Goal: Task Accomplishment & Management: Complete application form

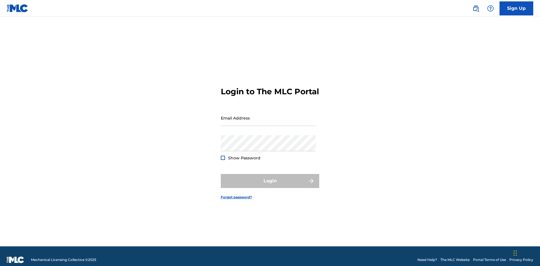
scroll to position [7, 0]
click at [268, 116] on input "Email Address" at bounding box center [268, 118] width 95 height 16
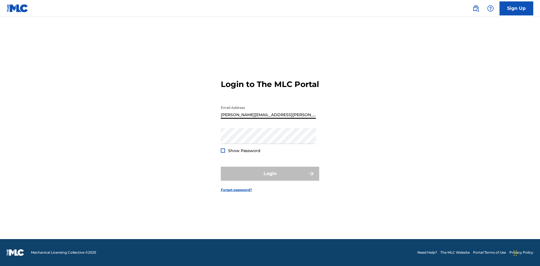
type input "Krystal.Ribble@themlc.com"
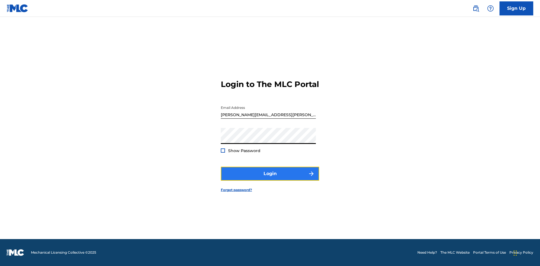
click at [270, 179] on button "Login" at bounding box center [270, 174] width 98 height 14
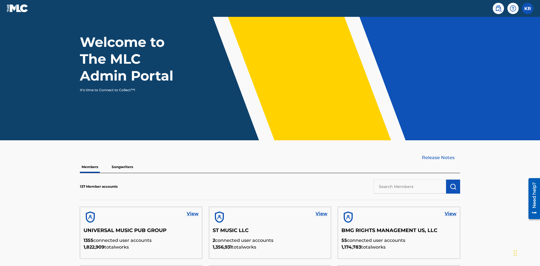
click at [410, 180] on input "text" at bounding box center [409, 187] width 73 height 14
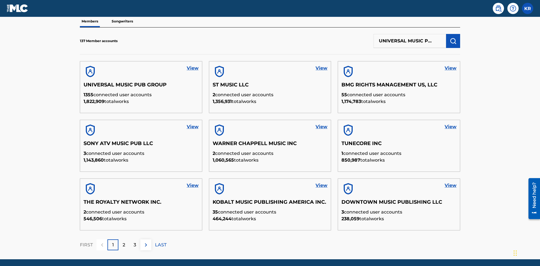
scroll to position [0, 18]
type input "UNIVERSAL MUSIC PUB GROUP"
click at [453, 38] on img "submit" at bounding box center [452, 41] width 7 height 7
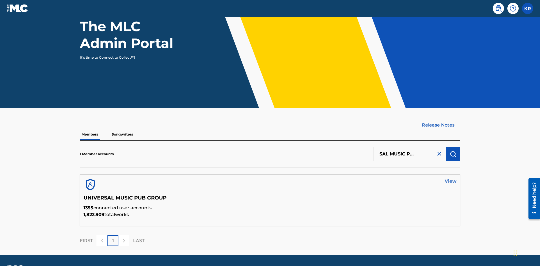
click at [450, 178] on link "View" at bounding box center [450, 181] width 12 height 7
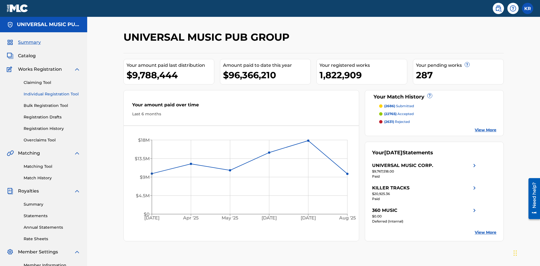
click at [52, 91] on link "Individual Registration Tool" at bounding box center [52, 94] width 57 height 6
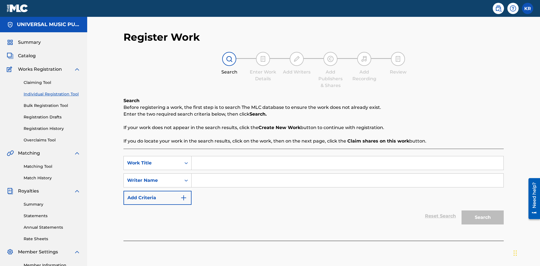
click at [347, 157] on input "Search Form" at bounding box center [347, 163] width 312 height 13
type input "My Favorite Dummy Music Work"
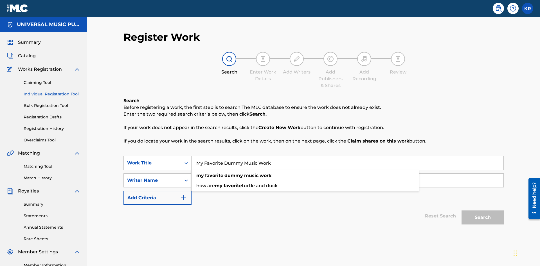
click at [347, 174] on input "Search Form" at bounding box center [347, 180] width 312 height 13
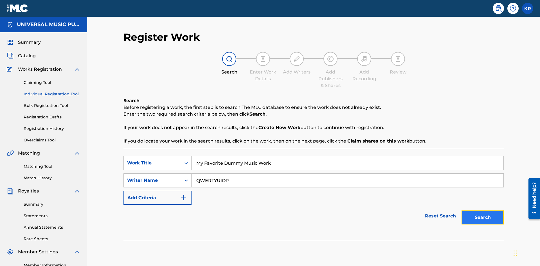
click at [482, 211] on button "Search" at bounding box center [482, 218] width 42 height 14
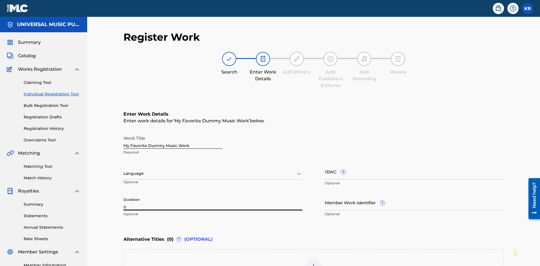
click at [213, 195] on input "0" at bounding box center [212, 203] width 179 height 16
type input "00:00"
click at [299, 171] on icon at bounding box center [298, 174] width 7 height 7
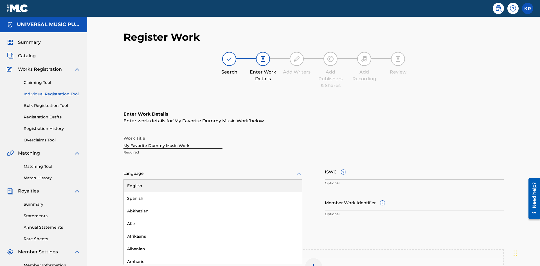
click at [213, 193] on div "Spanish" at bounding box center [213, 199] width 178 height 13
click at [414, 195] on input "Member Work Identifier ?" at bounding box center [414, 203] width 179 height 16
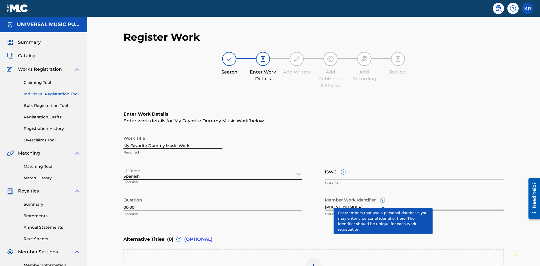
type input "2025.09.19.15"
click at [414, 164] on input "ISWC ?" at bounding box center [414, 172] width 179 height 16
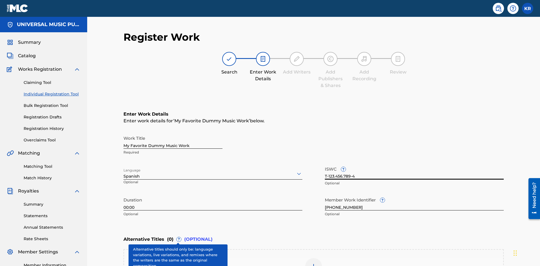
type input "T-123.456.789-4"
click at [313, 264] on img at bounding box center [313, 267] width 7 height 7
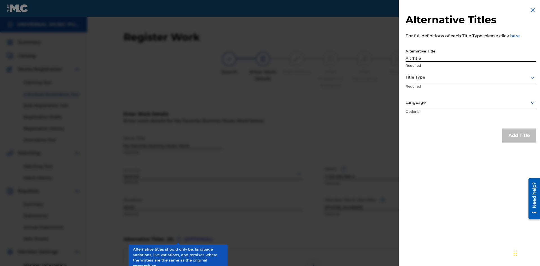
type input "Alt Title"
click at [471, 77] on div at bounding box center [470, 77] width 130 height 7
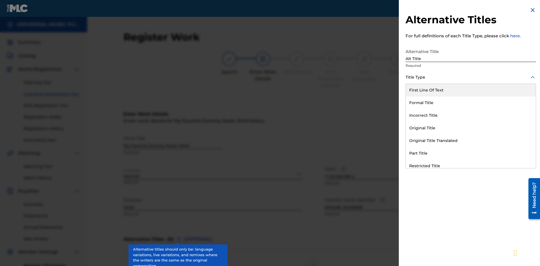
click at [471, 128] on div "Original Title" at bounding box center [471, 128] width 130 height 13
click at [471, 103] on div at bounding box center [470, 102] width 130 height 7
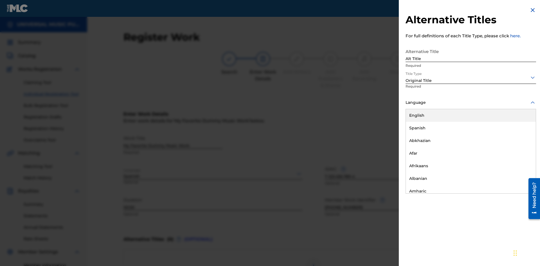
click at [519, 135] on button "Add Title" at bounding box center [519, 136] width 34 height 14
click at [313, 259] on div at bounding box center [313, 267] width 17 height 17
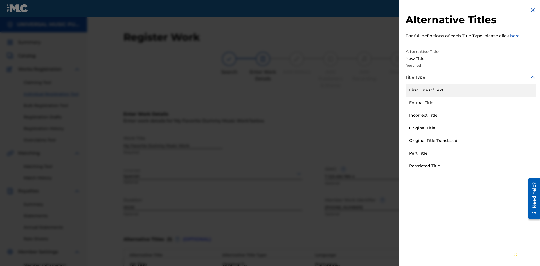
click at [471, 116] on div "Incorrect Title" at bounding box center [471, 115] width 130 height 13
click at [471, 103] on div at bounding box center [470, 102] width 130 height 7
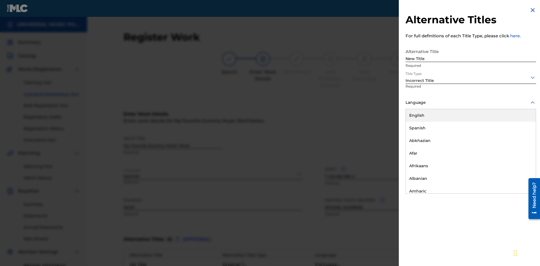
click at [471, 116] on div "English" at bounding box center [471, 115] width 130 height 13
click at [519, 135] on button "Add Title" at bounding box center [519, 136] width 34 height 14
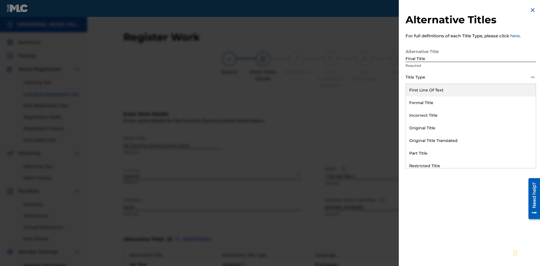
click at [471, 153] on div "Part Title" at bounding box center [471, 153] width 130 height 13
click at [471, 103] on div at bounding box center [470, 102] width 130 height 7
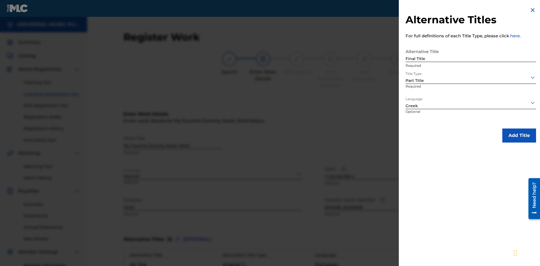
scroll to position [111, 0]
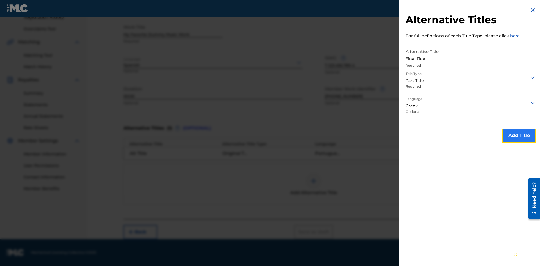
click at [519, 135] on button "Add Title" at bounding box center [519, 136] width 34 height 14
click at [487, 232] on button "Next" at bounding box center [487, 232] width 34 height 14
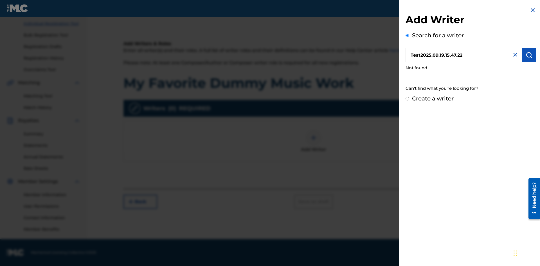
click at [407, 99] on input "Create a writer" at bounding box center [407, 99] width 4 height 4
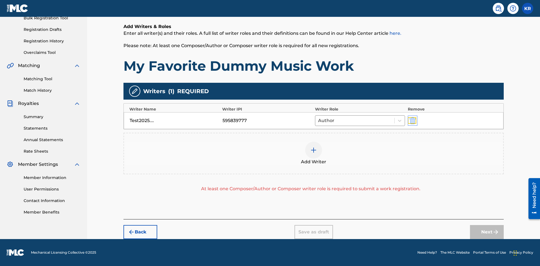
click at [412, 121] on img "submit" at bounding box center [412, 121] width 6 height 7
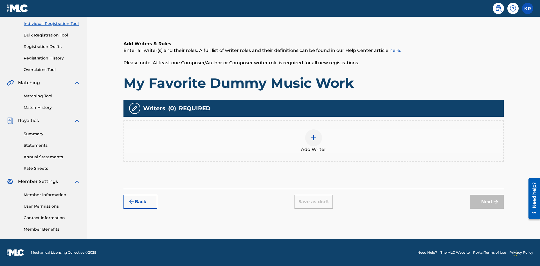
click at [313, 141] on img at bounding box center [313, 138] width 7 height 7
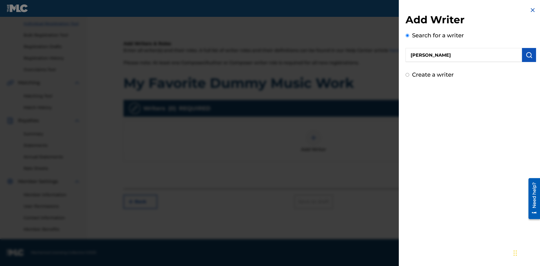
type input "MAXWELL BERKOWITZ"
click at [529, 55] on img "submit" at bounding box center [528, 55] width 7 height 7
click at [407, 77] on input "Create a writer" at bounding box center [407, 75] width 4 height 4
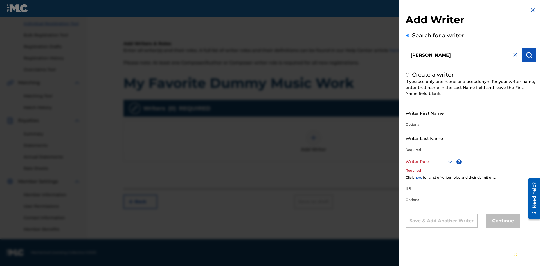
click at [455, 113] on input "Writer First Name" at bounding box center [454, 113] width 99 height 16
click at [455, 138] on input "Writer Last Name" at bounding box center [454, 138] width 99 height 16
click at [455, 188] on input "IPI" at bounding box center [454, 188] width 99 height 16
click at [429, 162] on div at bounding box center [429, 162] width 48 height 7
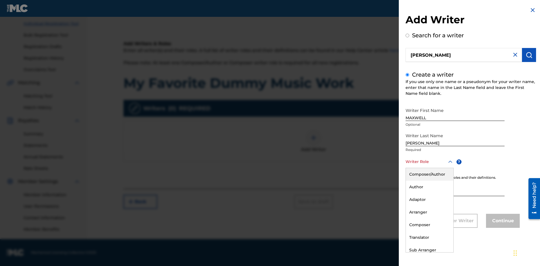
click at [429, 225] on div "Composer" at bounding box center [430, 225] width 48 height 13
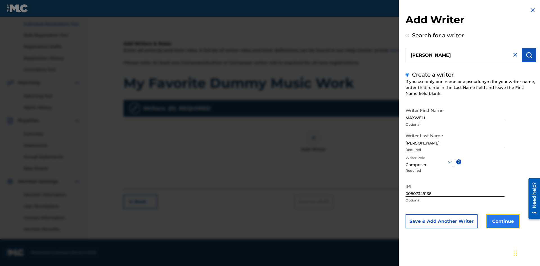
click at [502, 222] on button "Continue" at bounding box center [503, 222] width 34 height 14
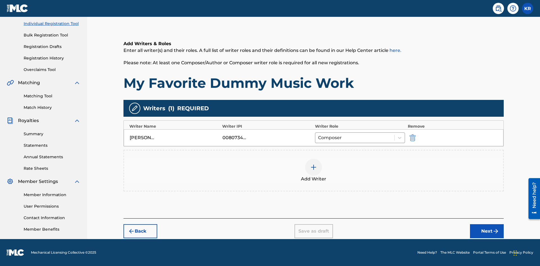
click at [313, 171] on div at bounding box center [313, 167] width 17 height 17
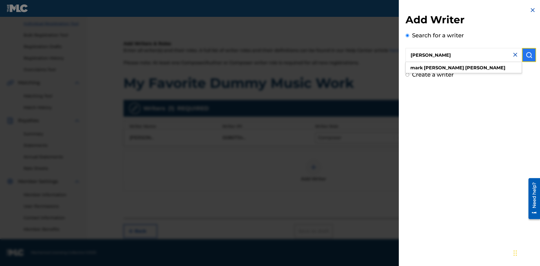
click at [529, 55] on img "submit" at bounding box center [528, 55] width 7 height 7
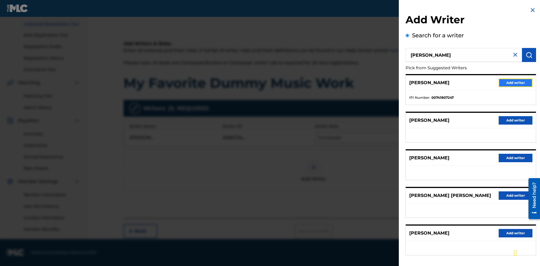
click at [515, 83] on button "Add writer" at bounding box center [515, 83] width 34 height 8
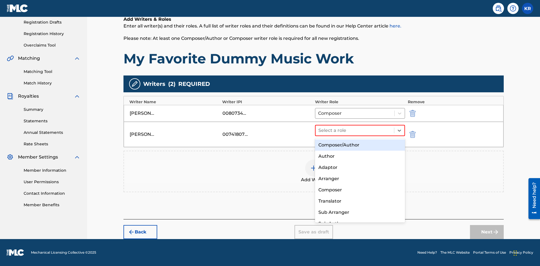
click at [360, 201] on div "Translator" at bounding box center [360, 201] width 90 height 11
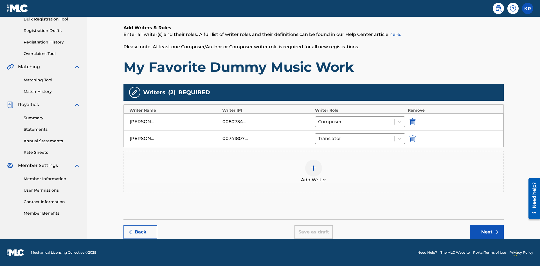
click at [313, 172] on div at bounding box center [313, 168] width 17 height 17
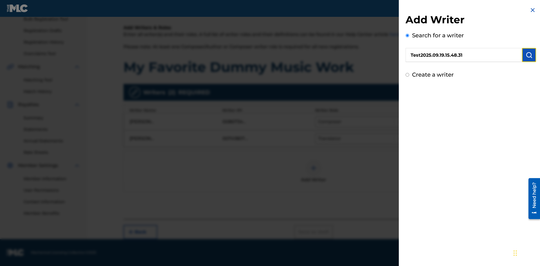
click at [529, 55] on img "submit" at bounding box center [528, 55] width 7 height 7
click at [407, 77] on input "Create a writer" at bounding box center [407, 75] width 4 height 4
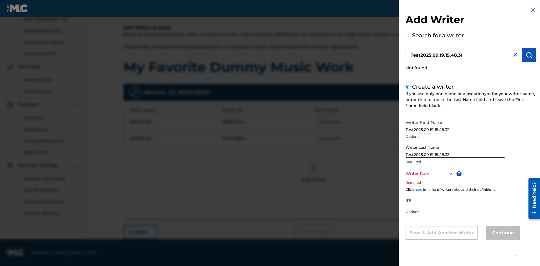
click at [429, 174] on div at bounding box center [429, 173] width 48 height 7
click at [455, 201] on input "IPI" at bounding box center [454, 201] width 99 height 16
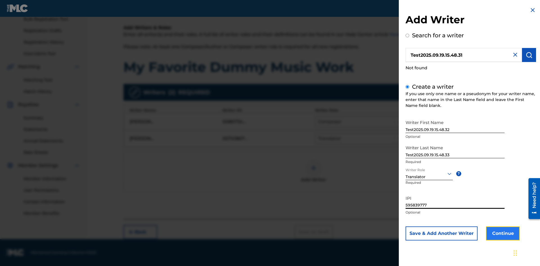
click at [502, 234] on button "Continue" at bounding box center [503, 234] width 34 height 14
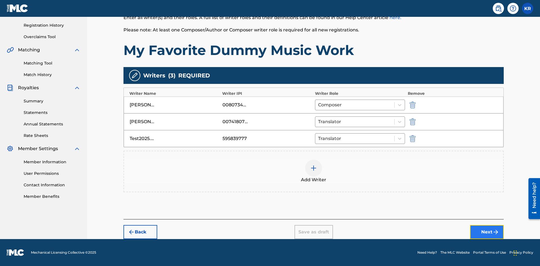
click at [487, 232] on button "Next" at bounding box center [487, 232] width 34 height 14
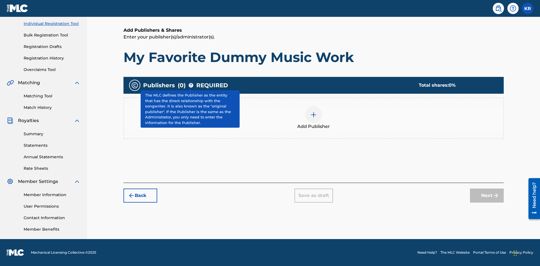
click at [313, 115] on img at bounding box center [313, 115] width 7 height 7
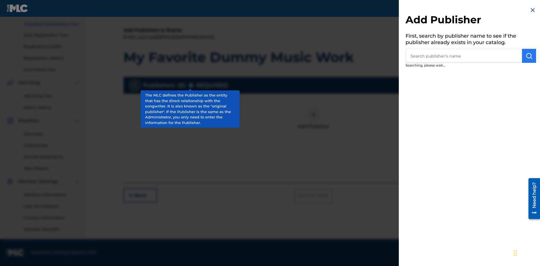
click at [464, 56] on input "text" at bounding box center [463, 56] width 116 height 14
type input "Test2025.09.19.15.48.56"
click at [529, 56] on img "submit" at bounding box center [528, 56] width 7 height 7
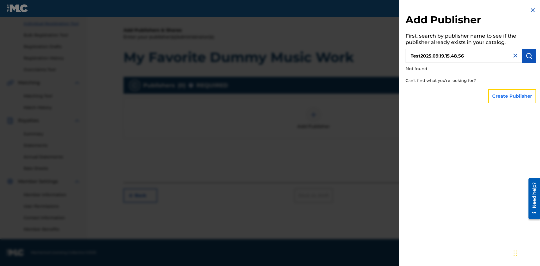
click at [512, 96] on button "Create Publisher" at bounding box center [512, 96] width 48 height 14
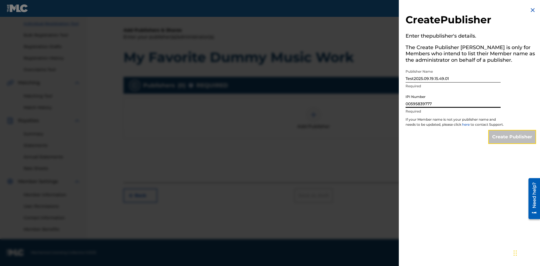
click at [512, 142] on input "Create Publisher" at bounding box center [512, 137] width 48 height 14
click at [512, 130] on input "Create Publisher" at bounding box center [512, 137] width 48 height 14
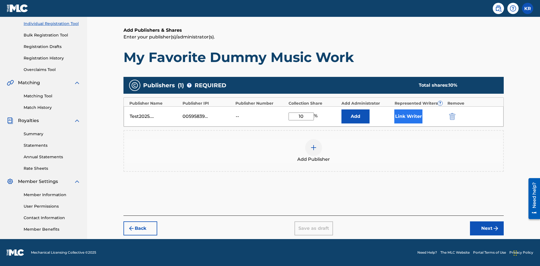
type input "10"
click at [408, 116] on button "Link Writer" at bounding box center [408, 117] width 28 height 14
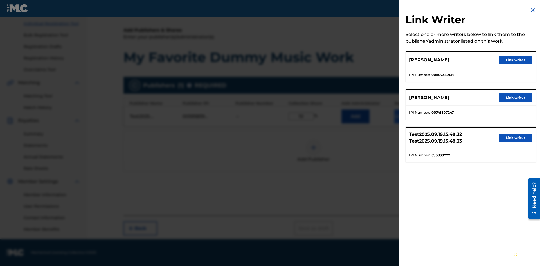
click at [515, 60] on button "Link writer" at bounding box center [515, 60] width 34 height 8
click at [408, 120] on button "Link Writer" at bounding box center [408, 117] width 28 height 14
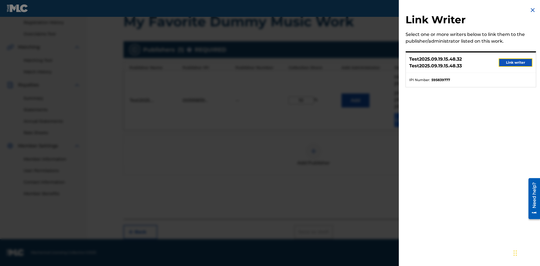
click at [515, 63] on button "Link writer" at bounding box center [515, 62] width 34 height 8
click at [408, 120] on button "Link Writer" at bounding box center [408, 120] width 28 height 14
click at [313, 152] on img at bounding box center [313, 151] width 7 height 7
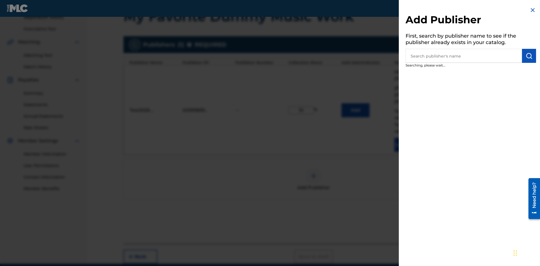
click at [464, 56] on input "text" at bounding box center [463, 56] width 116 height 14
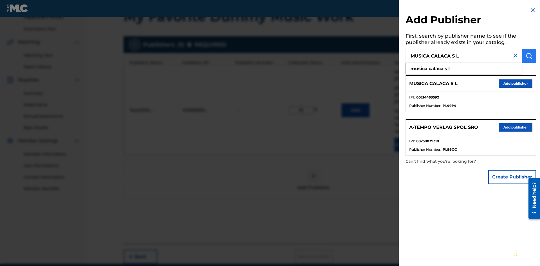
type input "MUSICA CALACA S L"
click at [529, 56] on img "submit" at bounding box center [528, 56] width 7 height 7
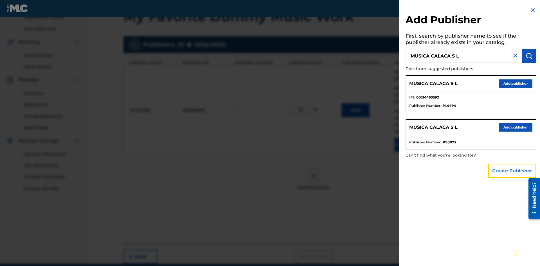
click at [512, 171] on button "Create Publisher" at bounding box center [512, 171] width 48 height 14
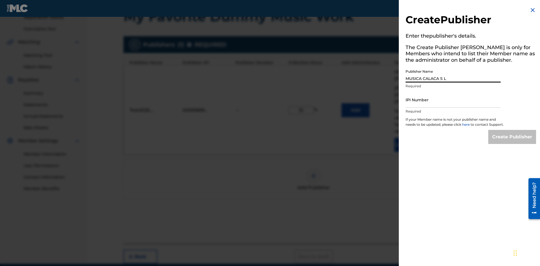
click at [453, 100] on input "IPI Number" at bounding box center [452, 100] width 95 height 16
click at [512, 142] on input "Create Publisher" at bounding box center [512, 137] width 48 height 14
click at [512, 130] on input "Create Publisher" at bounding box center [512, 137] width 48 height 14
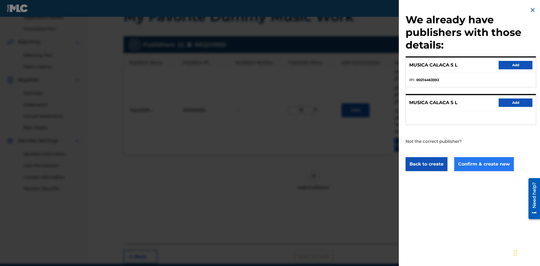
click at [483, 164] on button "Confirm & create new" at bounding box center [484, 164] width 60 height 14
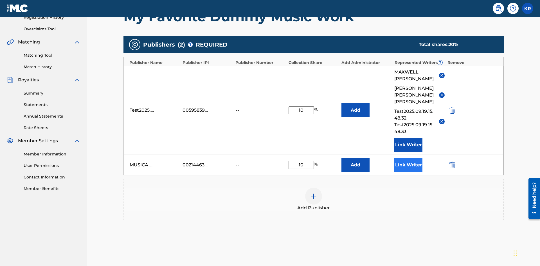
type input "10"
click at [408, 158] on button "Link Writer" at bounding box center [408, 165] width 28 height 14
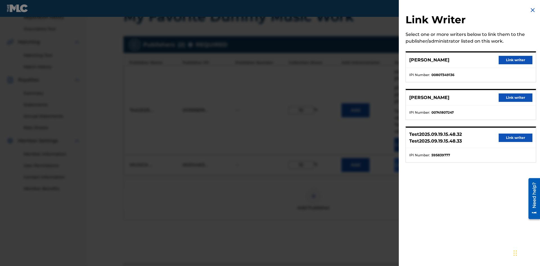
click at [515, 60] on button "Link writer" at bounding box center [515, 60] width 34 height 8
click at [408, 158] on button "Link Writer" at bounding box center [408, 165] width 28 height 14
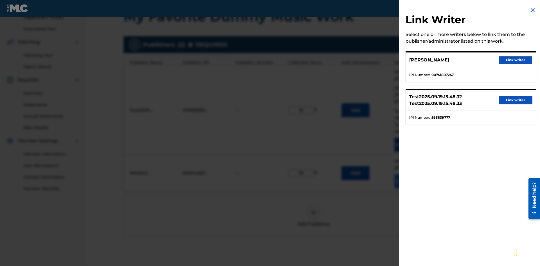
click at [515, 60] on button "Link writer" at bounding box center [515, 60] width 34 height 8
click at [408, 175] on button "Link Writer" at bounding box center [408, 182] width 28 height 14
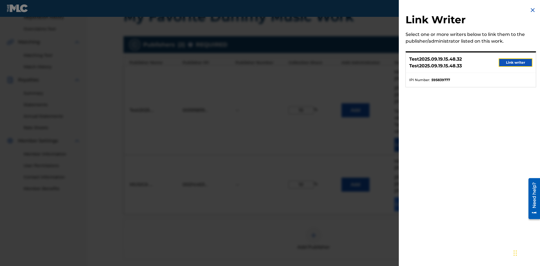
click at [515, 63] on button "Link writer" at bounding box center [515, 62] width 34 height 8
click at [408, 198] on button "Link Writer" at bounding box center [408, 205] width 28 height 14
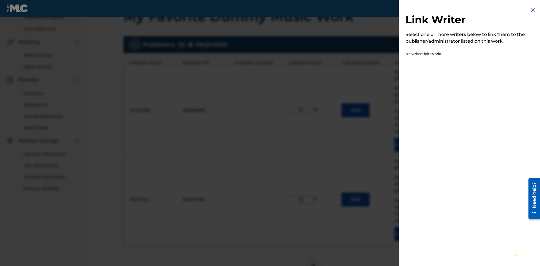
click at [532, 10] on img at bounding box center [532, 10] width 7 height 7
click at [313, 262] on img at bounding box center [313, 265] width 7 height 7
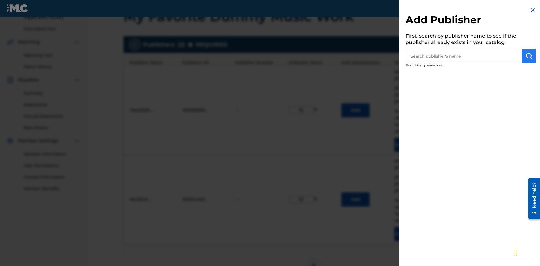
click at [464, 56] on input "text" at bounding box center [463, 56] width 116 height 14
type input "Test2025.09.19.15.49.53"
click at [529, 56] on img "submit" at bounding box center [528, 56] width 7 height 7
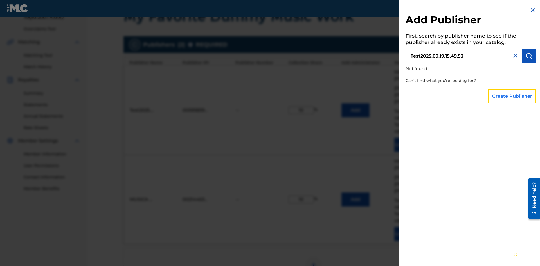
click at [512, 96] on button "Create Publisher" at bounding box center [512, 96] width 48 height 14
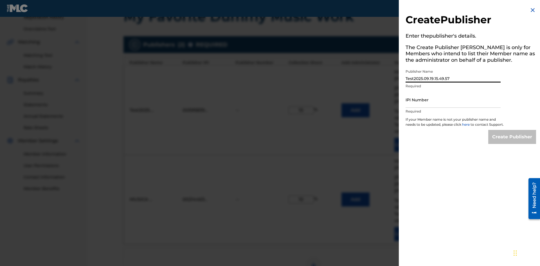
click at [453, 100] on input "IPI Number" at bounding box center [452, 100] width 95 height 16
click at [512, 142] on input "Create Publisher" at bounding box center [512, 137] width 48 height 14
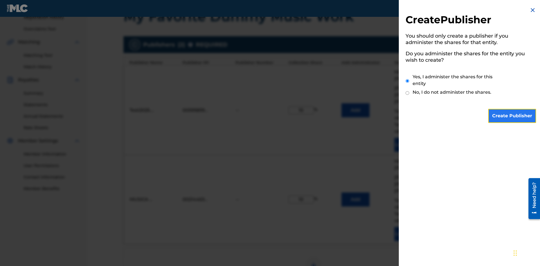
click at [512, 116] on input "Create Publisher" at bounding box center [512, 116] width 48 height 14
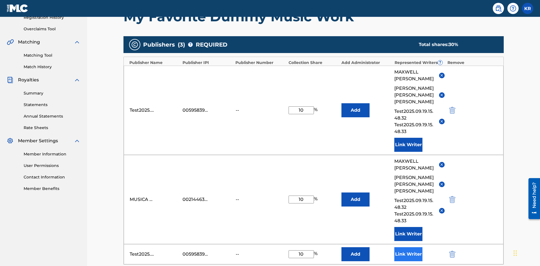
type input "10"
click at [408, 248] on button "Link Writer" at bounding box center [408, 255] width 28 height 14
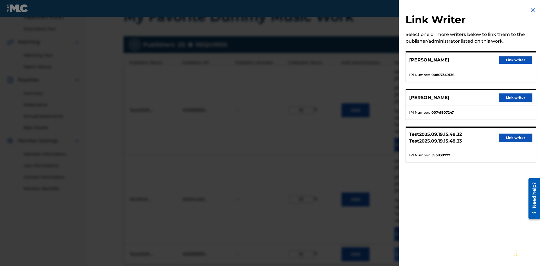
click at [515, 60] on button "Link writer" at bounding box center [515, 60] width 34 height 8
click at [408, 248] on button "Link Writer" at bounding box center [408, 255] width 28 height 14
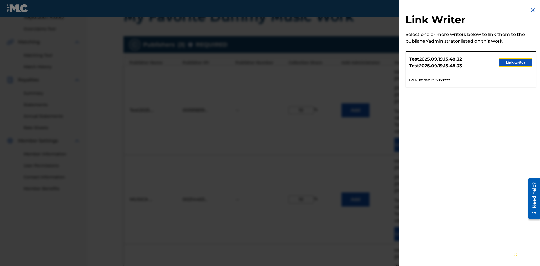
click at [515, 63] on button "Link writer" at bounding box center [515, 62] width 34 height 8
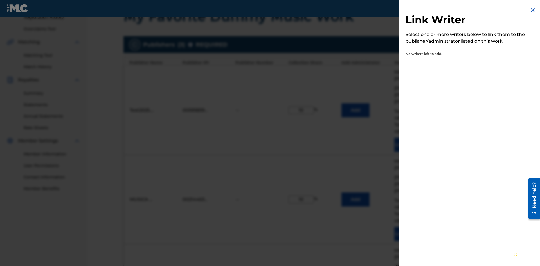
click at [532, 10] on img at bounding box center [532, 10] width 7 height 7
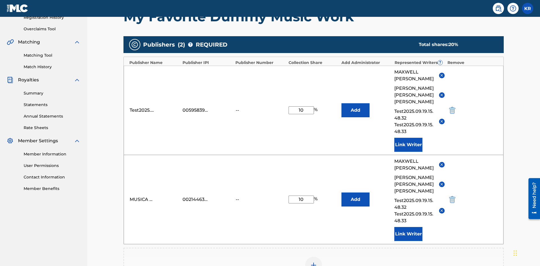
click at [313, 262] on img at bounding box center [313, 265] width 7 height 7
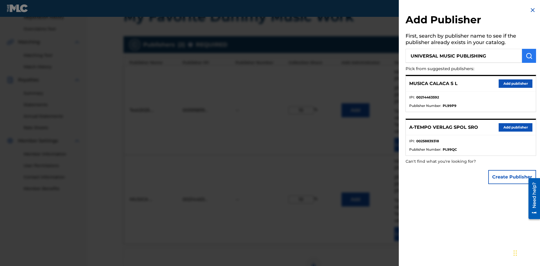
type input "UNIVERSAL MUSIC PUBLISHING"
click at [529, 56] on img "submit" at bounding box center [528, 56] width 7 height 7
click at [515, 83] on button "Add publisher" at bounding box center [515, 84] width 34 height 8
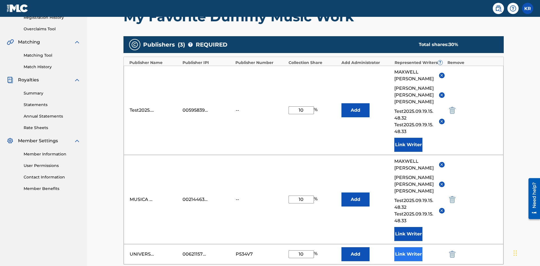
type input "10"
click at [408, 248] on button "Link Writer" at bounding box center [408, 255] width 28 height 14
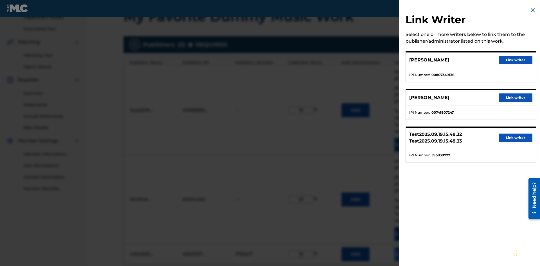
click at [515, 60] on button "Link writer" at bounding box center [515, 60] width 34 height 8
click at [408, 248] on button "Link Writer" at bounding box center [408, 255] width 28 height 14
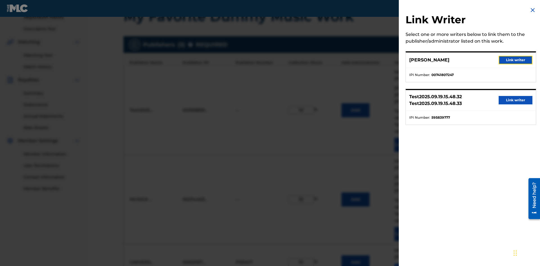
click at [515, 60] on button "Link writer" at bounding box center [515, 60] width 34 height 8
click at [408, 264] on button "Link Writer" at bounding box center [408, 271] width 28 height 14
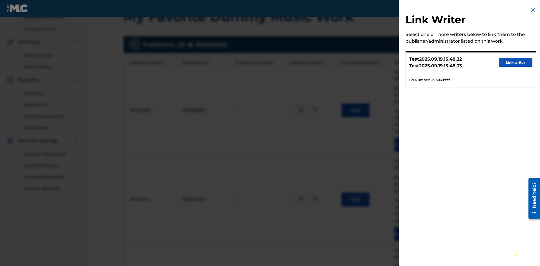
click at [515, 63] on button "Link writer" at bounding box center [515, 62] width 34 height 8
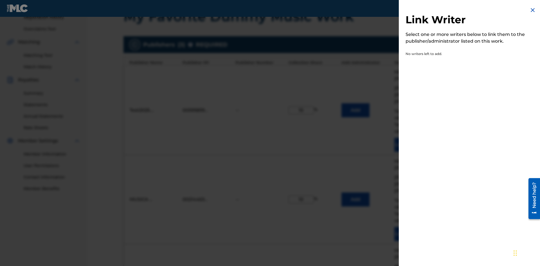
click at [532, 10] on img at bounding box center [532, 10] width 7 height 7
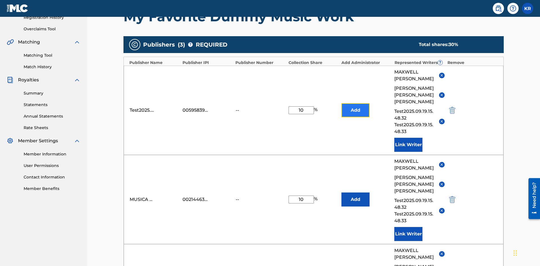
click at [355, 103] on button "Add" at bounding box center [355, 110] width 28 height 14
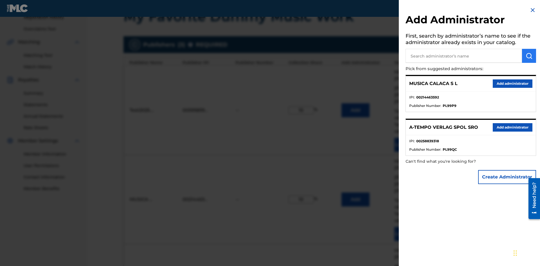
click at [464, 56] on input "text" at bounding box center [463, 56] width 116 height 14
type input "Test2025.09.19.15.50.54"
click at [529, 56] on img "submit" at bounding box center [528, 56] width 7 height 7
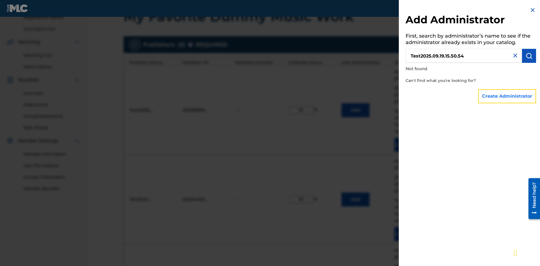
click at [507, 96] on button "Create Administrator" at bounding box center [507, 96] width 58 height 14
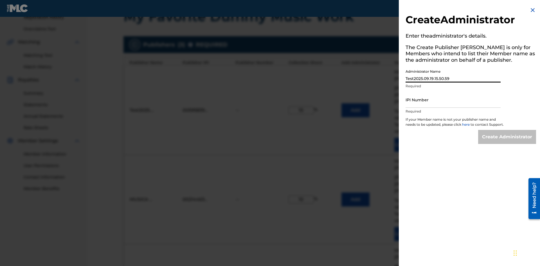
click at [453, 100] on input "IPI Number" at bounding box center [452, 100] width 95 height 16
click at [507, 142] on input "Create Administrator" at bounding box center [507, 137] width 58 height 14
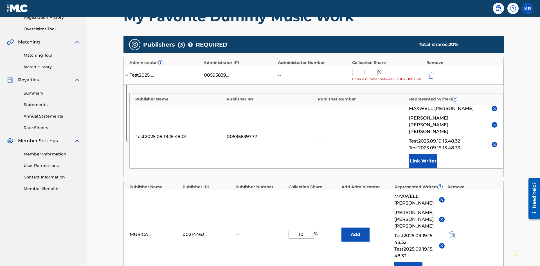
type input "10"
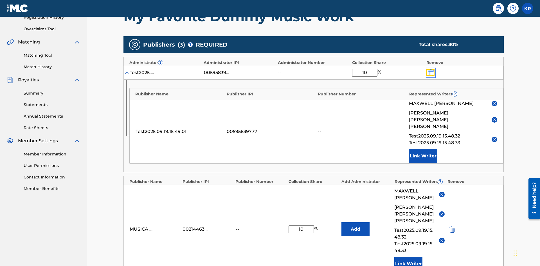
click at [430, 69] on img "submit" at bounding box center [431, 72] width 6 height 7
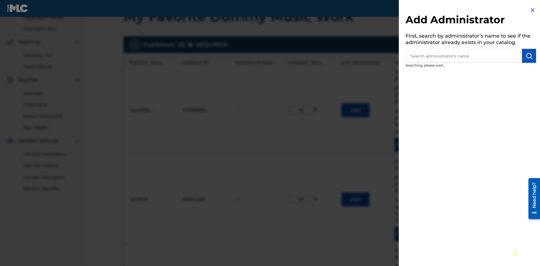
click at [464, 56] on input "text" at bounding box center [463, 56] width 116 height 14
type input "BMG MUSIC PUB. SOUTH EAST ASIA"
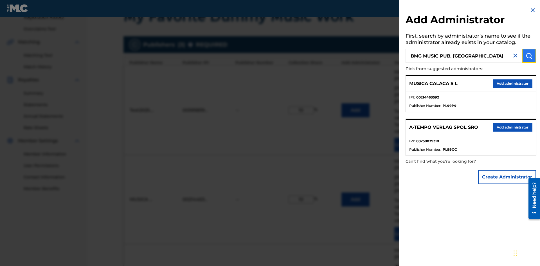
click at [529, 56] on img "submit" at bounding box center [528, 56] width 7 height 7
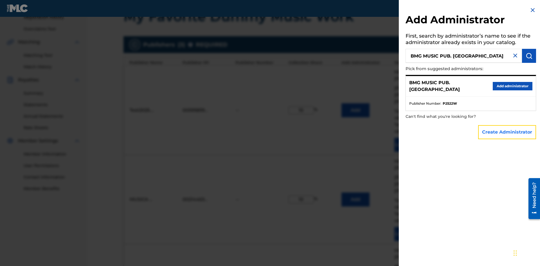
click at [507, 132] on button "Create Administrator" at bounding box center [507, 132] width 58 height 14
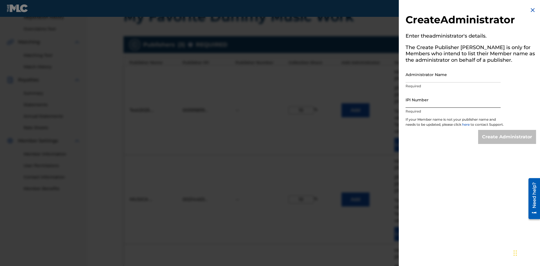
click at [453, 74] on input "Administrator Name" at bounding box center [452, 75] width 95 height 16
click at [453, 100] on input "IPI Number" at bounding box center [452, 100] width 95 height 16
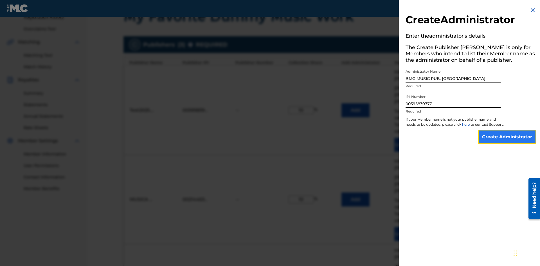
click at [507, 142] on input "Create Administrator" at bounding box center [507, 137] width 58 height 14
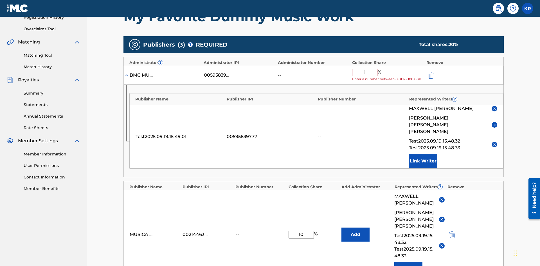
type input "10"
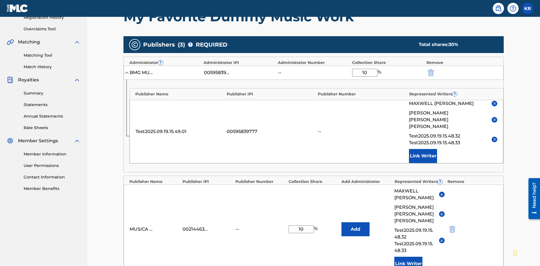
scroll to position [146, 0]
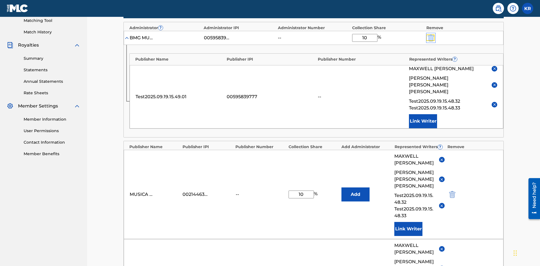
click at [430, 37] on img "submit" at bounding box center [431, 38] width 6 height 7
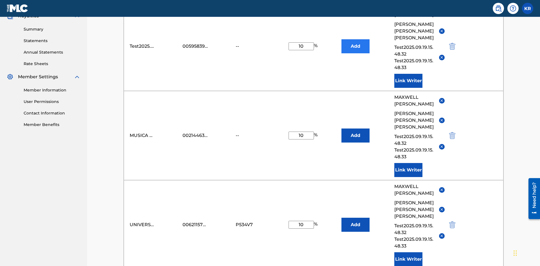
type input "10"
click at [355, 41] on button "Add" at bounding box center [355, 46] width 28 height 14
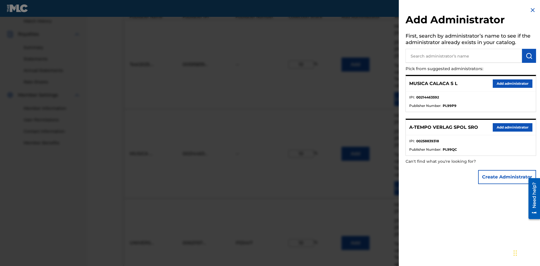
click at [464, 56] on input "text" at bounding box center [463, 56] width 116 height 14
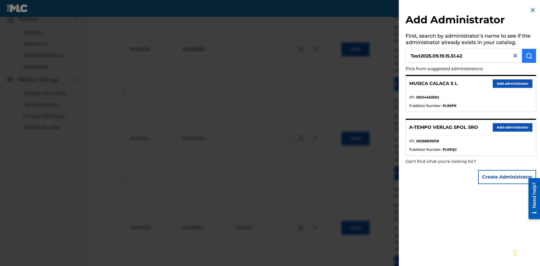
type input "Test2025.09.19.15.51.42"
click at [529, 56] on img "submit" at bounding box center [528, 56] width 7 height 7
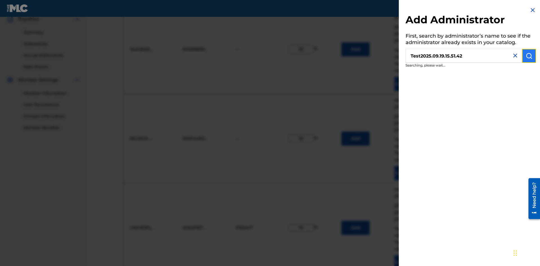
scroll to position [191, 0]
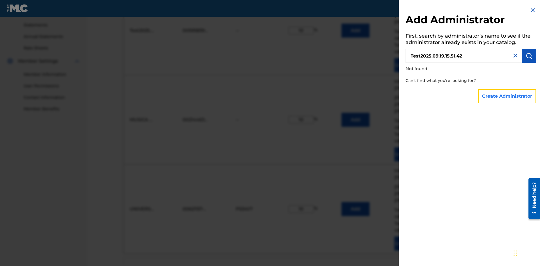
click at [507, 96] on button "Create Administrator" at bounding box center [507, 96] width 58 height 14
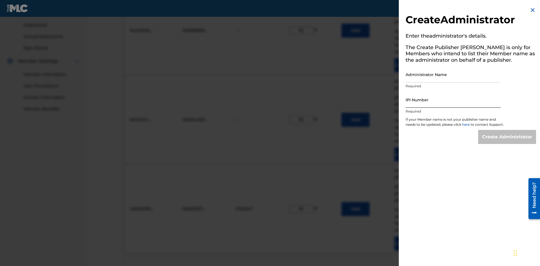
click at [453, 74] on input "Administrator Name" at bounding box center [452, 75] width 95 height 16
click at [453, 100] on input "IPI Number" at bounding box center [452, 100] width 95 height 16
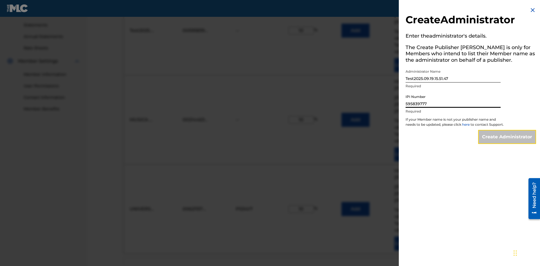
click at [507, 142] on input "Create Administrator" at bounding box center [507, 137] width 58 height 14
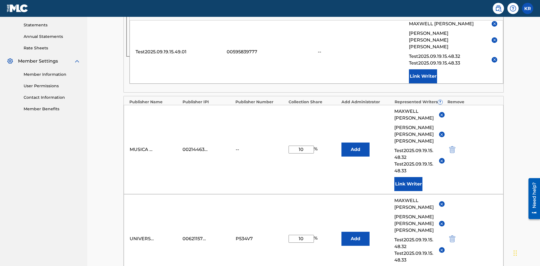
scroll to position [146, 0]
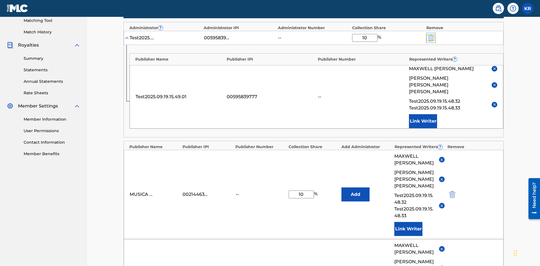
click at [430, 37] on img "submit" at bounding box center [431, 38] width 6 height 7
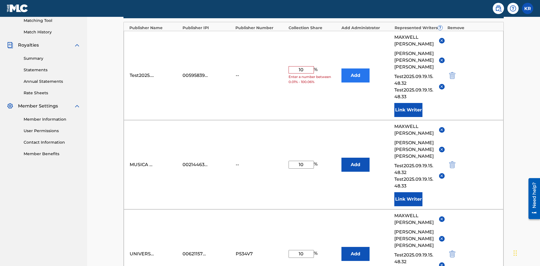
type input "10"
click at [355, 69] on button "Add" at bounding box center [355, 76] width 28 height 14
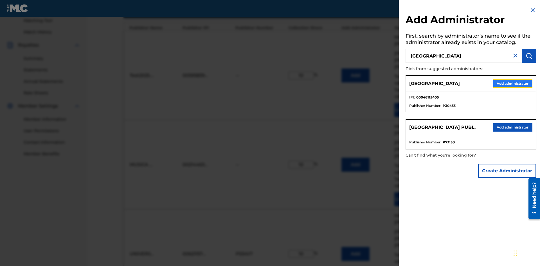
click at [512, 83] on button "Add administrator" at bounding box center [513, 84] width 40 height 8
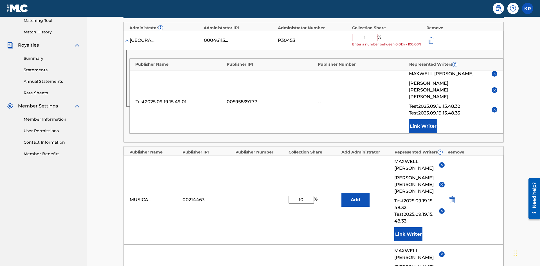
type input "10"
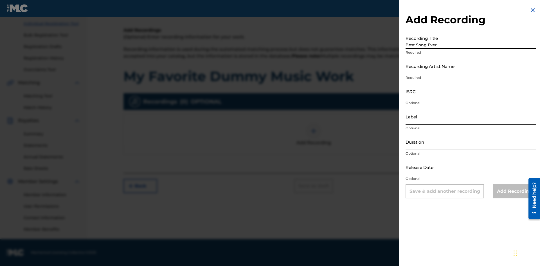
type input "Best Song Ever"
click at [471, 66] on input "Recording Artist Name" at bounding box center [470, 66] width 130 height 16
type input "Joe Lewis"
click at [471, 91] on input "ISRC" at bounding box center [470, 91] width 130 height 16
type input "AA3123123123"
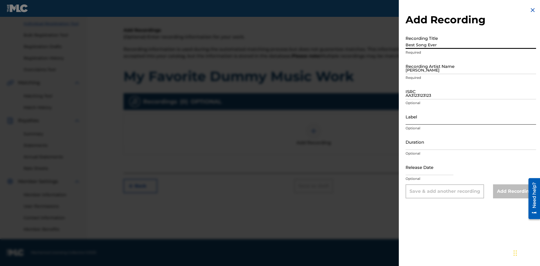
click at [471, 117] on input "Label" at bounding box center [470, 117] width 130 height 16
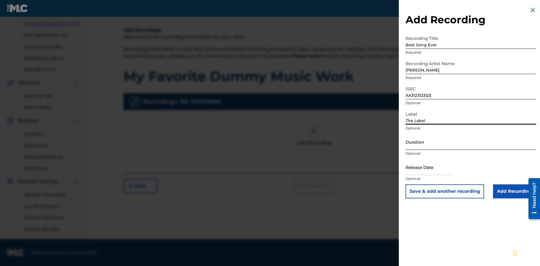
type input "The Label"
click at [471, 142] on input "Duration" at bounding box center [470, 142] width 130 height 16
type input "1"
click at [471, 142] on input "1" at bounding box center [470, 142] width 130 height 16
click at [434, 168] on input "text" at bounding box center [429, 167] width 48 height 16
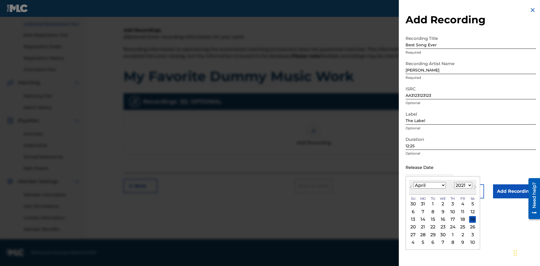
click at [462, 186] on select "1900 1901 1902 1903 1904 1905 1906 1907 1908 1909 1910 1911 1912 1913 1914 1915…" at bounding box center [463, 185] width 18 height 6
click at [514, 192] on input "Add Recording" at bounding box center [514, 192] width 43 height 14
click at [313, 140] on div at bounding box center [313, 131] width 17 height 17
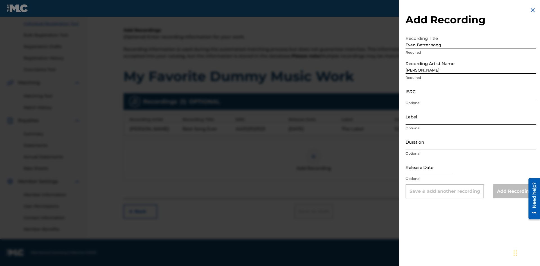
type input "John Smith"
click at [471, 91] on input "ISRC" at bounding box center [470, 91] width 130 height 16
type input "AA3123123123"
click at [471, 117] on input "Label" at bounding box center [470, 117] width 130 height 16
type input "New Label"
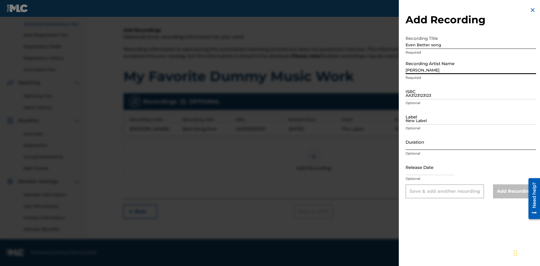
click at [471, 142] on input "Duration" at bounding box center [470, 142] width 130 height 16
type input "1"
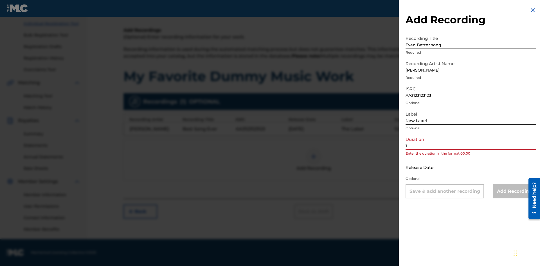
click at [471, 142] on input "1" at bounding box center [470, 142] width 130 height 16
click at [434, 168] on input "text" at bounding box center [429, 167] width 48 height 16
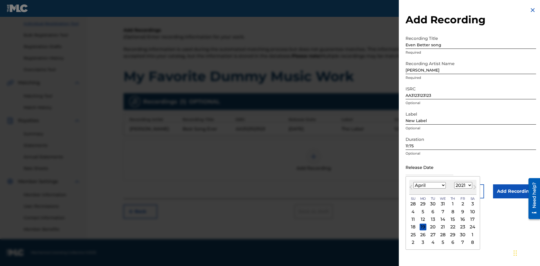
click at [452, 204] on div "1" at bounding box center [452, 204] width 7 height 7
click at [514, 192] on input "Add Recording" at bounding box center [514, 192] width 43 height 14
click at [313, 160] on div at bounding box center [313, 156] width 17 height 17
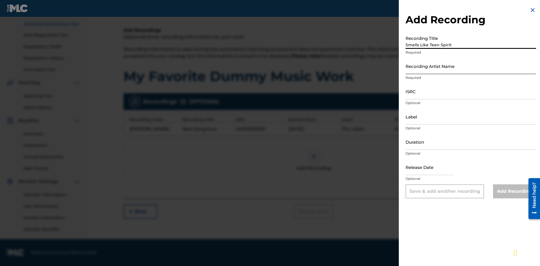
type input "Smells Like Teen Spirit"
click at [471, 66] on input "Recording Artist Name" at bounding box center [470, 66] width 130 height 16
type input "Nirvana"
click at [471, 91] on input "ISRC" at bounding box center [470, 91] width 130 height 16
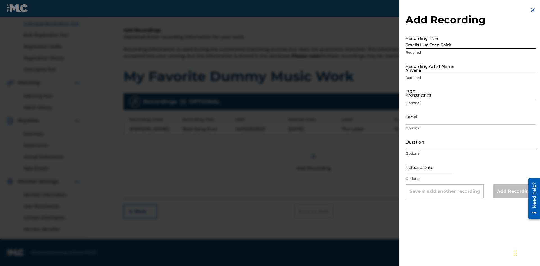
type input "AA3123123123"
click at [471, 117] on input "Label" at bounding box center [470, 117] width 130 height 16
type input "The Label"
click at [471, 142] on input "Duration" at bounding box center [470, 142] width 130 height 16
type input "1"
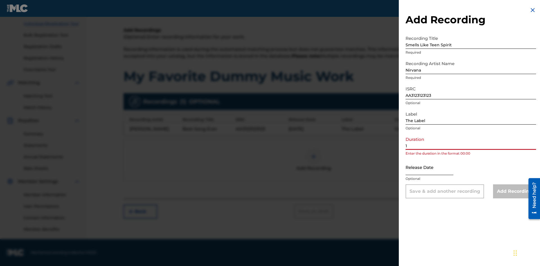
click at [471, 142] on input "1" at bounding box center [470, 142] width 130 height 16
click at [434, 168] on input "text" at bounding box center [429, 167] width 48 height 16
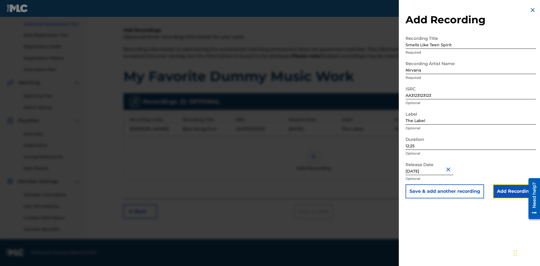
click at [514, 192] on input "Add Recording" at bounding box center [514, 192] width 43 height 14
click at [487, 219] on button "Next" at bounding box center [487, 212] width 34 height 14
